Goal: Information Seeking & Learning: Learn about a topic

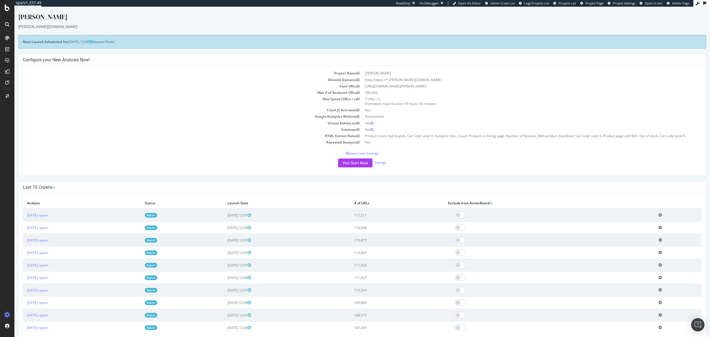
click at [157, 215] on link "Report" at bounding box center [151, 215] width 12 height 5
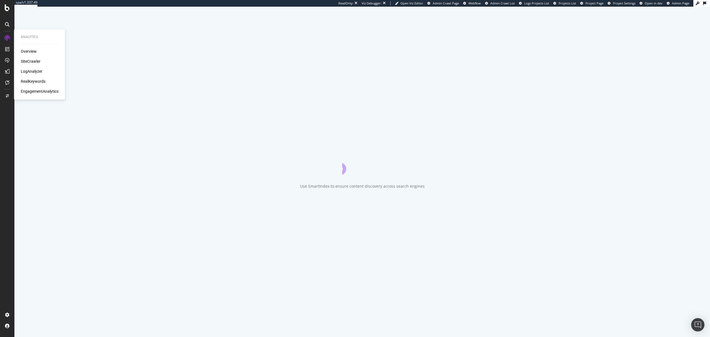
click at [34, 70] on div "LogAnalyzer" at bounding box center [32, 71] width 22 height 6
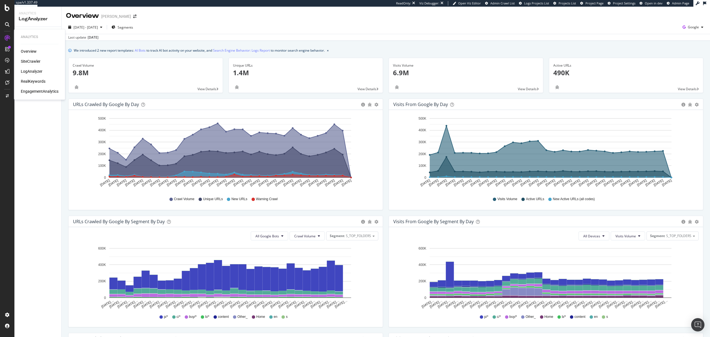
click at [26, 60] on div "SiteCrawler" at bounding box center [31, 62] width 20 height 6
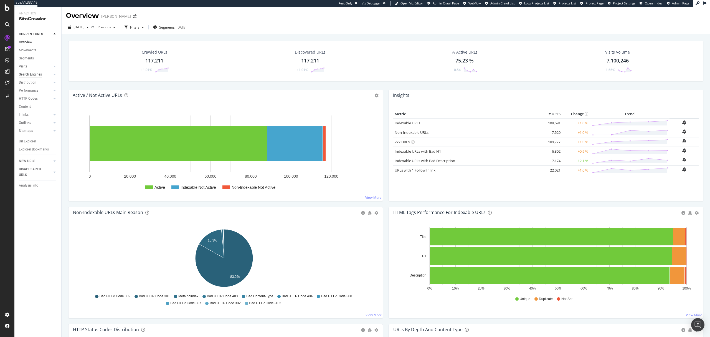
click at [29, 74] on div "Search Engines" at bounding box center [30, 75] width 23 height 6
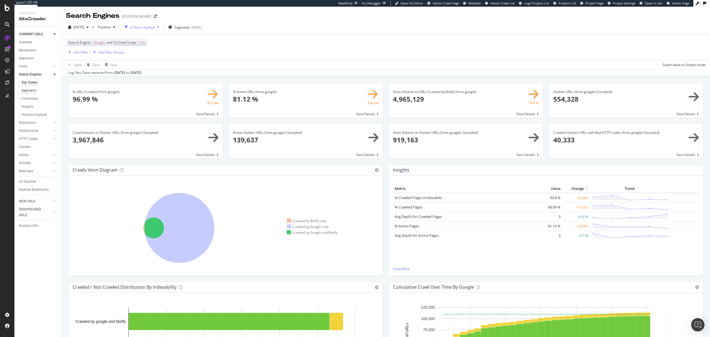
click at [31, 92] on div "Segments" at bounding box center [28, 91] width 15 height 6
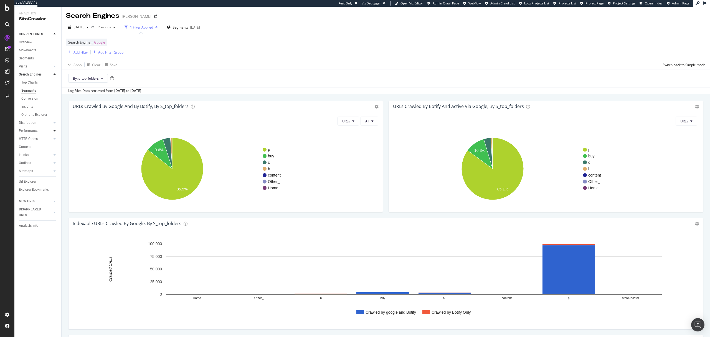
click at [52, 130] on div at bounding box center [55, 131] width 6 height 6
click at [32, 106] on div "Segments" at bounding box center [28, 107] width 15 height 6
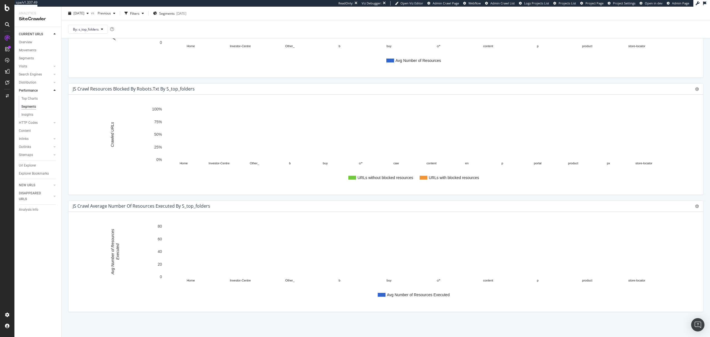
scroll to position [579, 0]
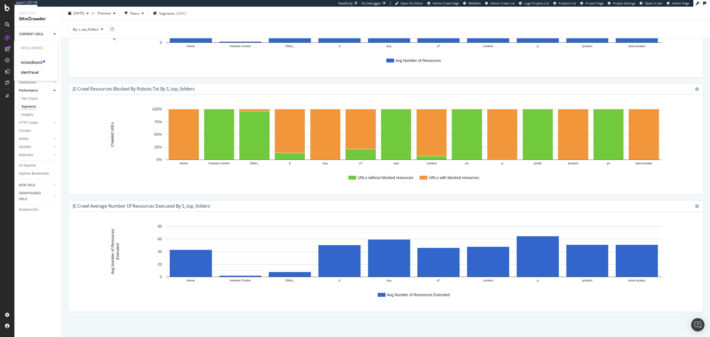
click at [28, 62] on div "ActionBoard" at bounding box center [32, 63] width 22 height 6
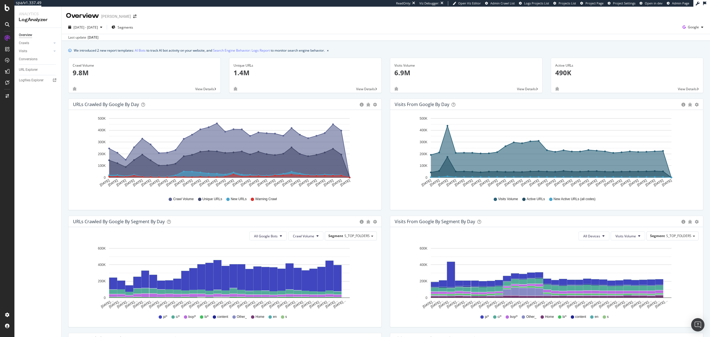
click at [56, 43] on div at bounding box center [55, 43] width 6 height 6
click at [54, 42] on icon at bounding box center [55, 42] width 2 height 3
click at [35, 80] on div "Resources" at bounding box center [28, 81] width 15 height 6
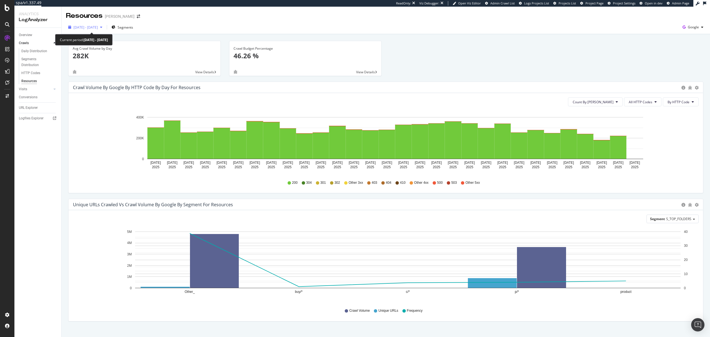
click at [98, 27] on span "[DATE] - [DATE]" at bounding box center [85, 27] width 24 height 5
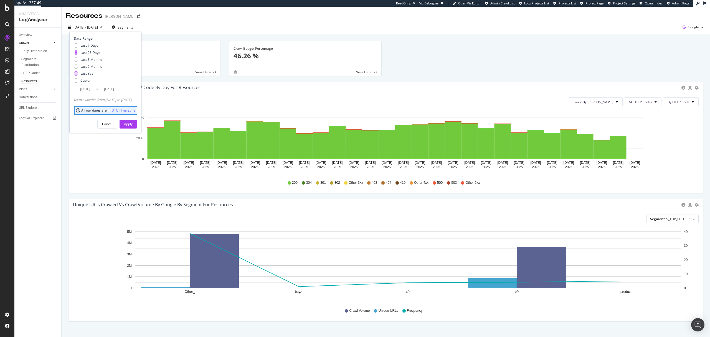
click at [87, 72] on div "Last Year" at bounding box center [87, 73] width 14 height 5
type input "[DATE]"
click at [133, 125] on div "Apply" at bounding box center [128, 123] width 9 height 5
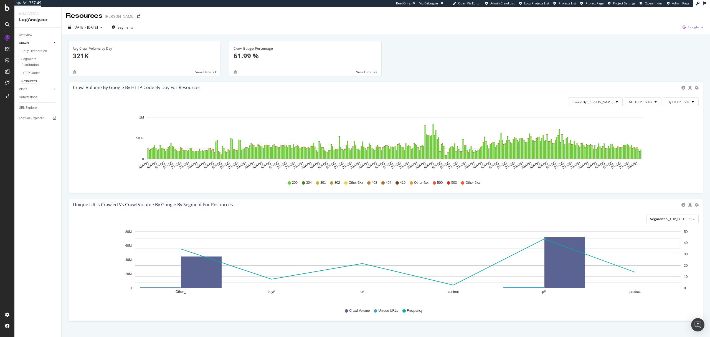
drag, startPoint x: 697, startPoint y: 23, endPoint x: 695, endPoint y: 27, distance: 4.3
click at [532, 23] on div "Google" at bounding box center [692, 27] width 25 height 8
click at [532, 49] on div "Avg Crawl Volume by Day 321K View Details Crawl Budget Percentage 61.99 % View …" at bounding box center [385, 61] width 643 height 41
click at [364, 72] on span "View Details" at bounding box center [365, 72] width 19 height 5
